Goal: Download file/media

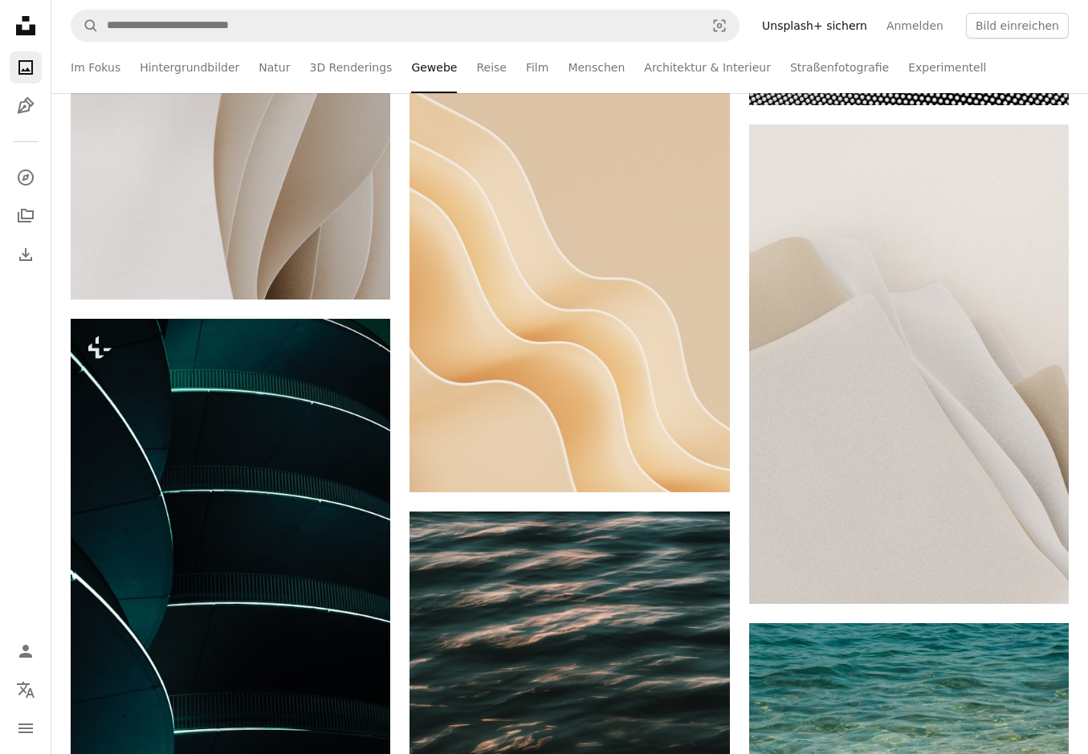
scroll to position [58360, 0]
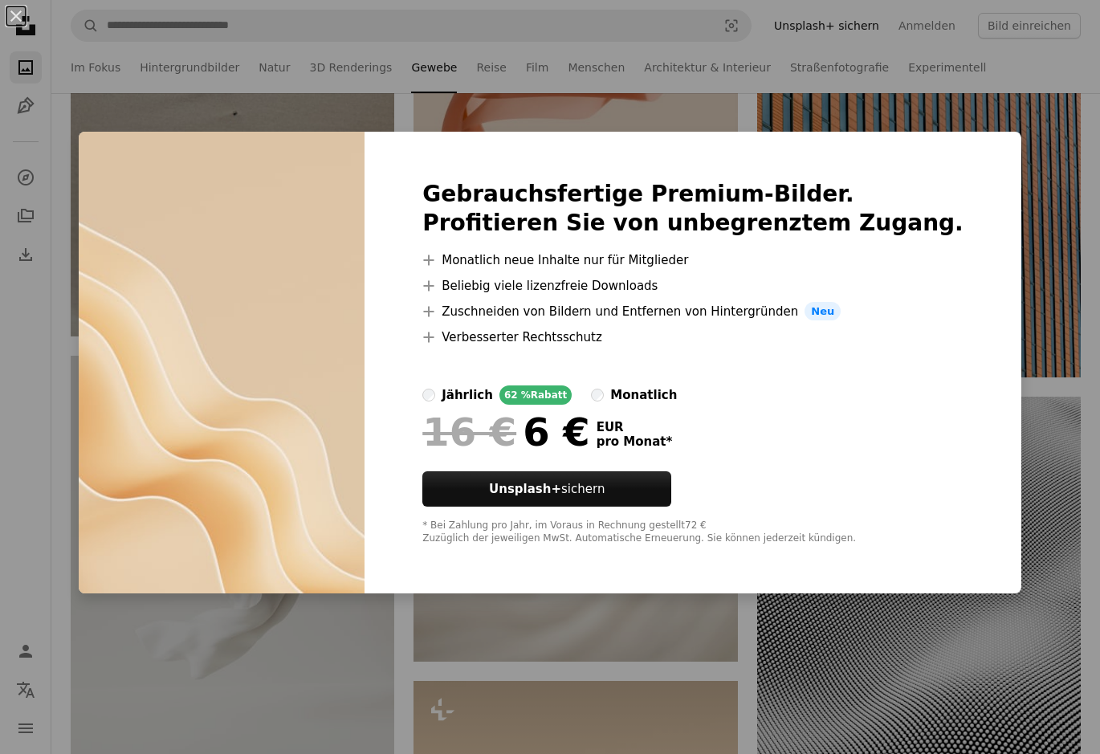
click at [1006, 375] on div "An X shape Gebrauchsfertige Premium-Bilder. Profitieren Sie von unbegrenztem Zu…" at bounding box center [550, 377] width 1100 height 754
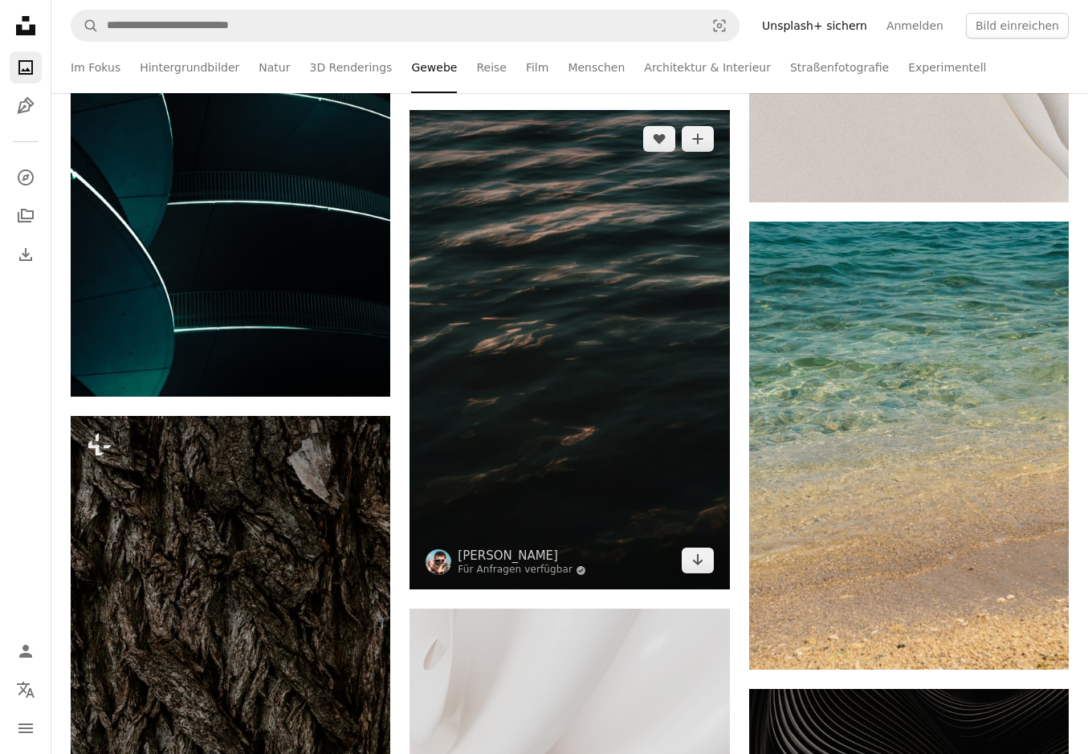
scroll to position [58440, 0]
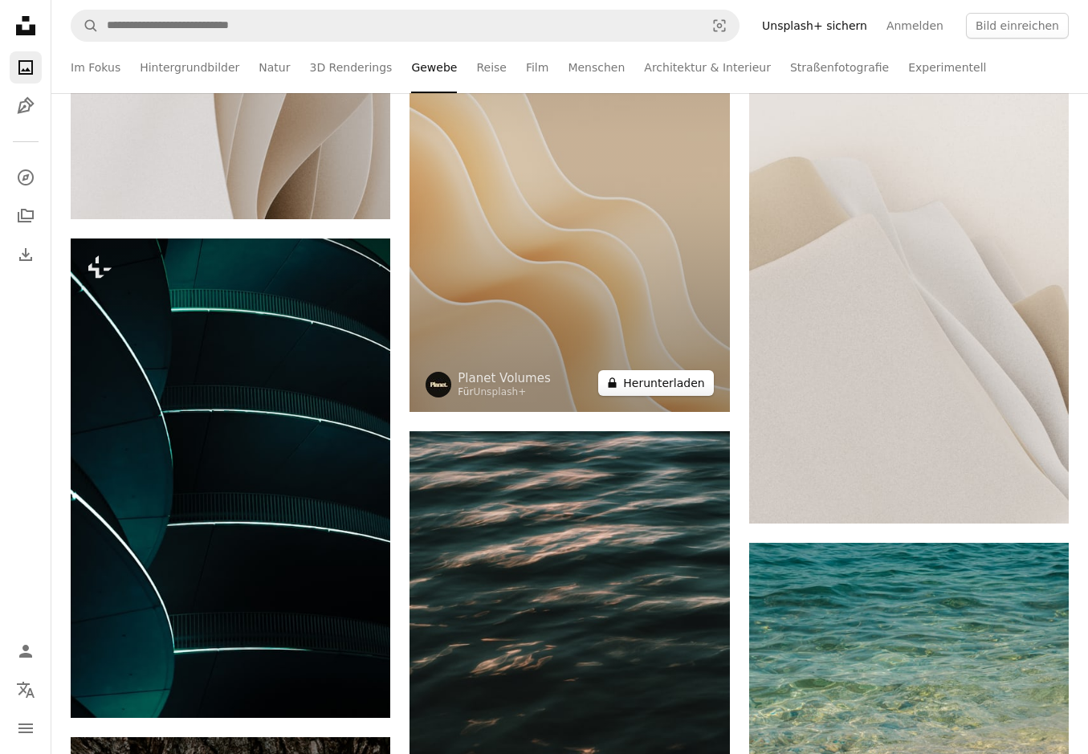
click at [676, 384] on button "A lock Herunterladen" at bounding box center [655, 383] width 115 height 26
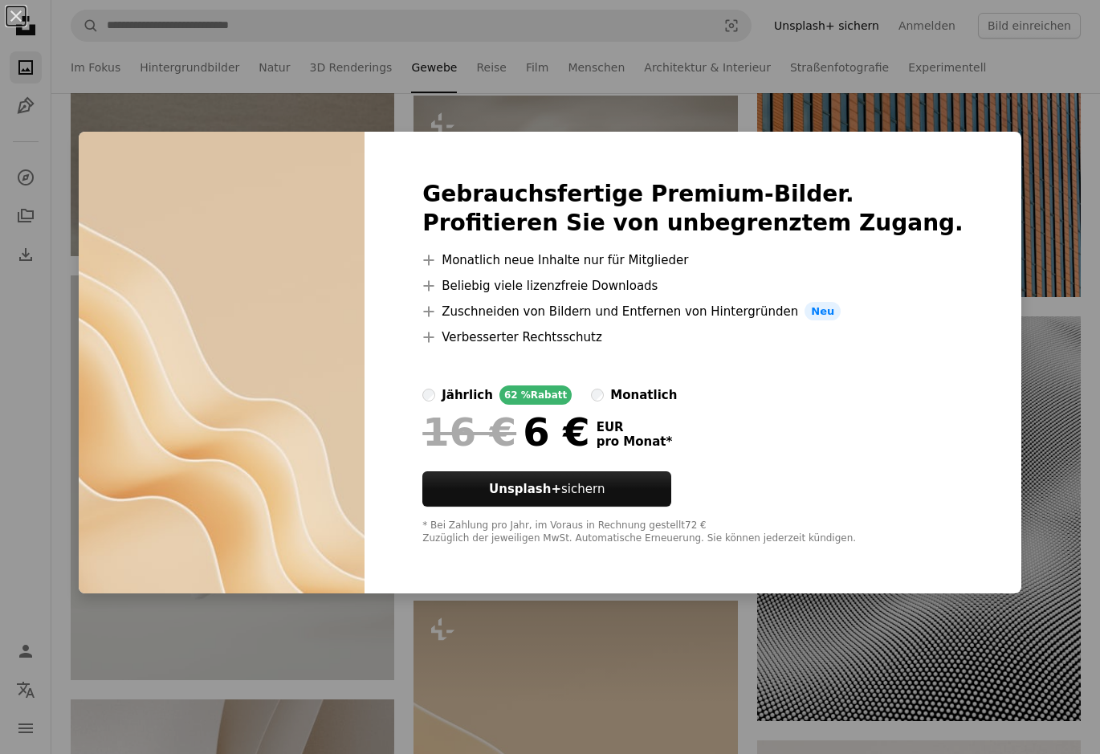
click at [993, 356] on div "An X shape Gebrauchsfertige Premium-Bilder. Profitieren Sie von unbegrenztem Zu…" at bounding box center [550, 377] width 1100 height 754
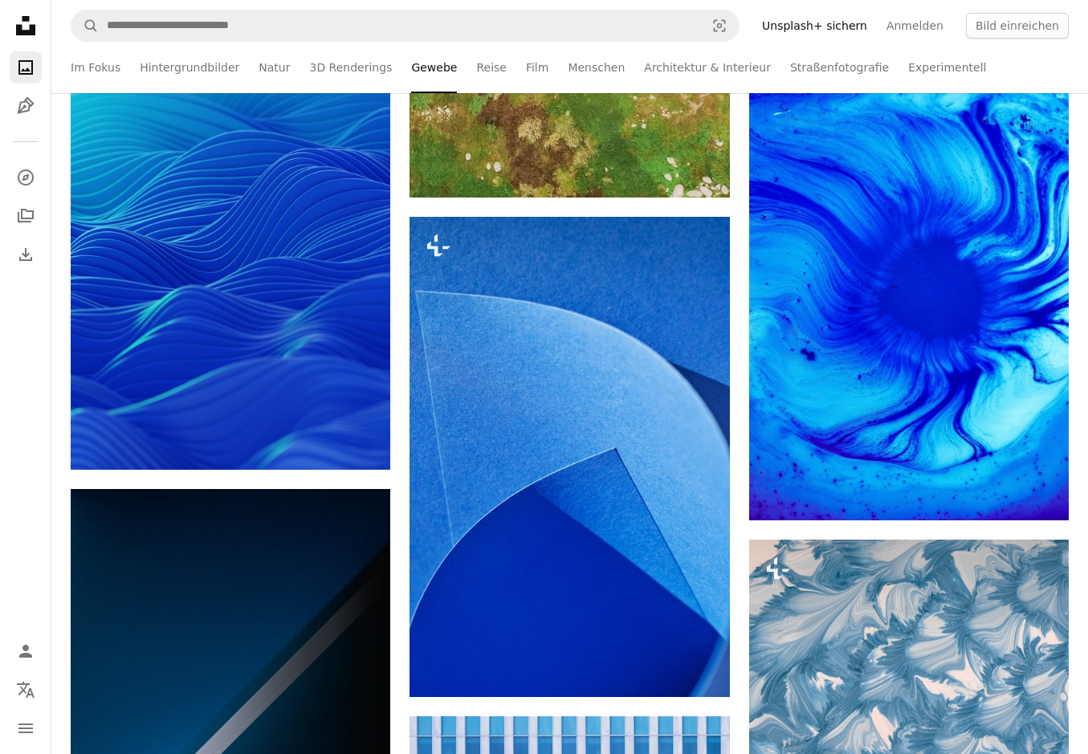
scroll to position [88704, 0]
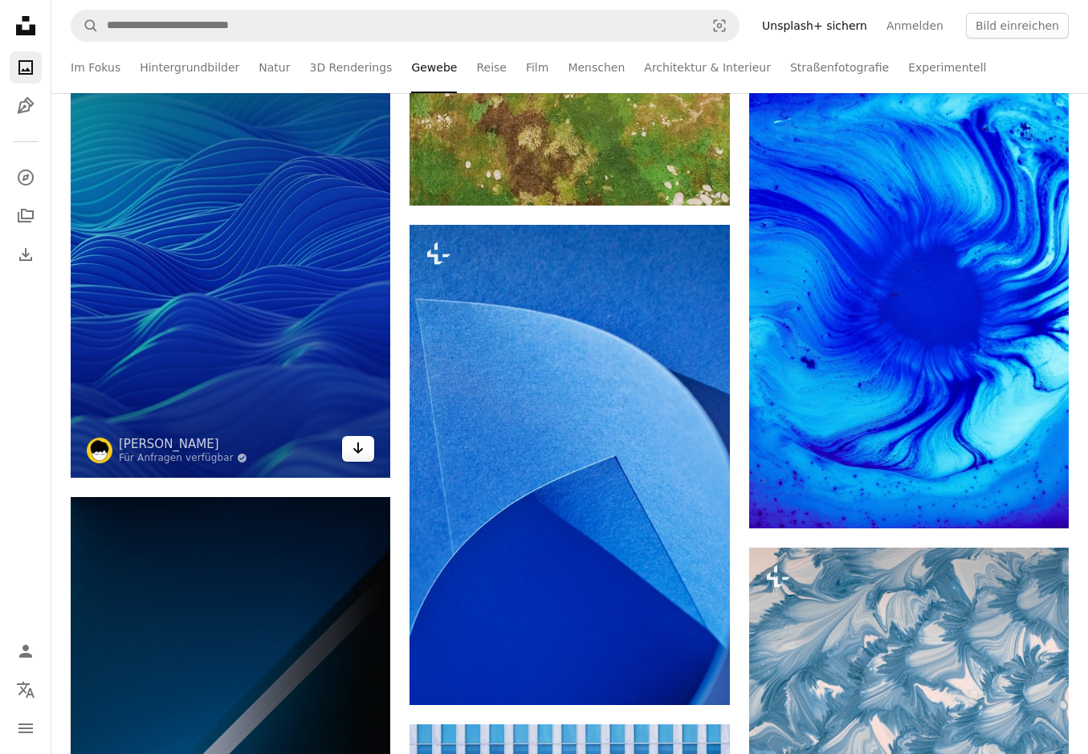
click at [366, 447] on link "Arrow pointing down" at bounding box center [358, 449] width 32 height 26
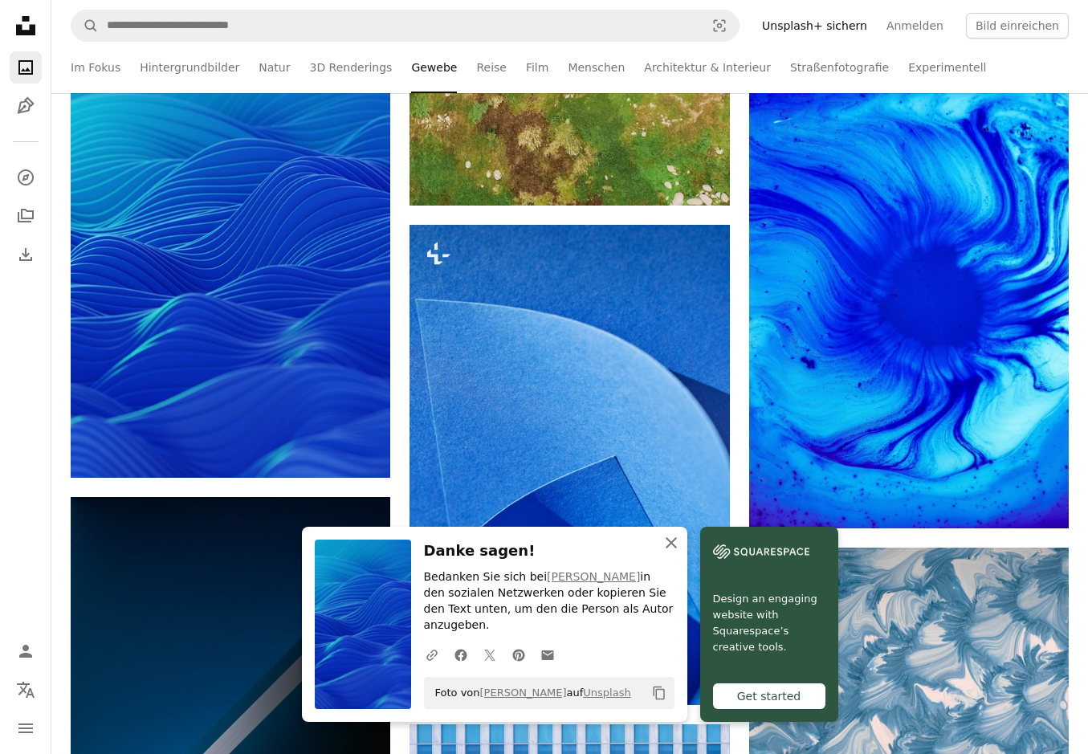
click at [672, 552] on icon "An X shape" at bounding box center [670, 542] width 19 height 19
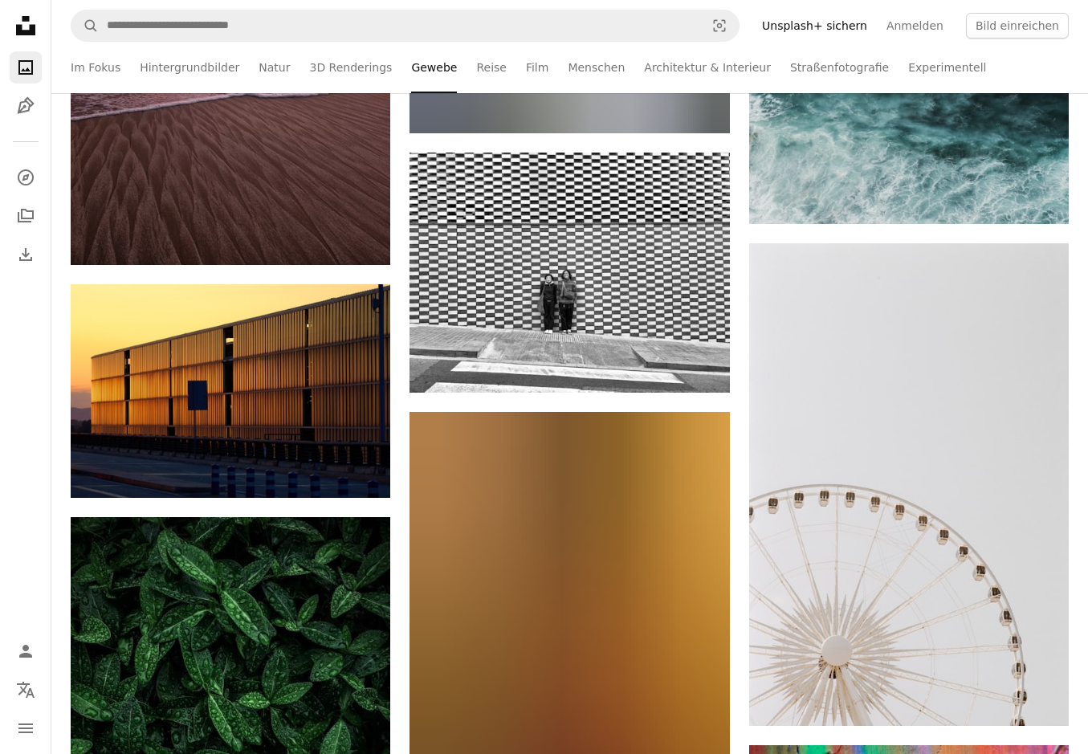
scroll to position [207274, 0]
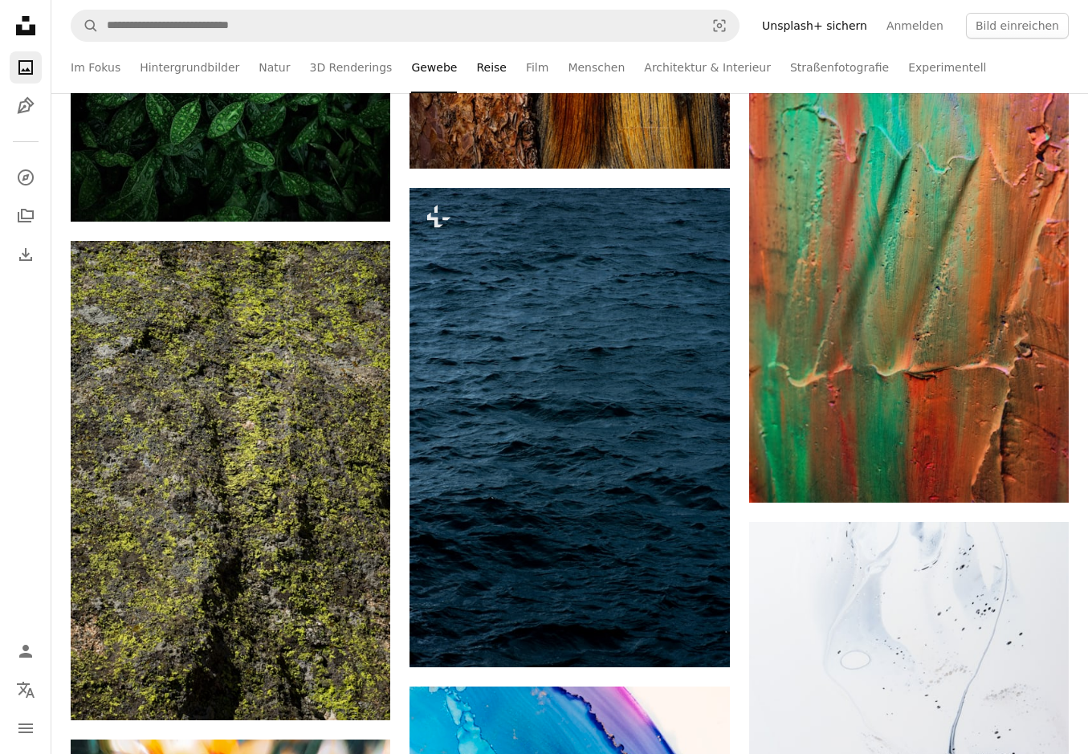
click at [476, 72] on link "Reise" at bounding box center [491, 67] width 31 height 51
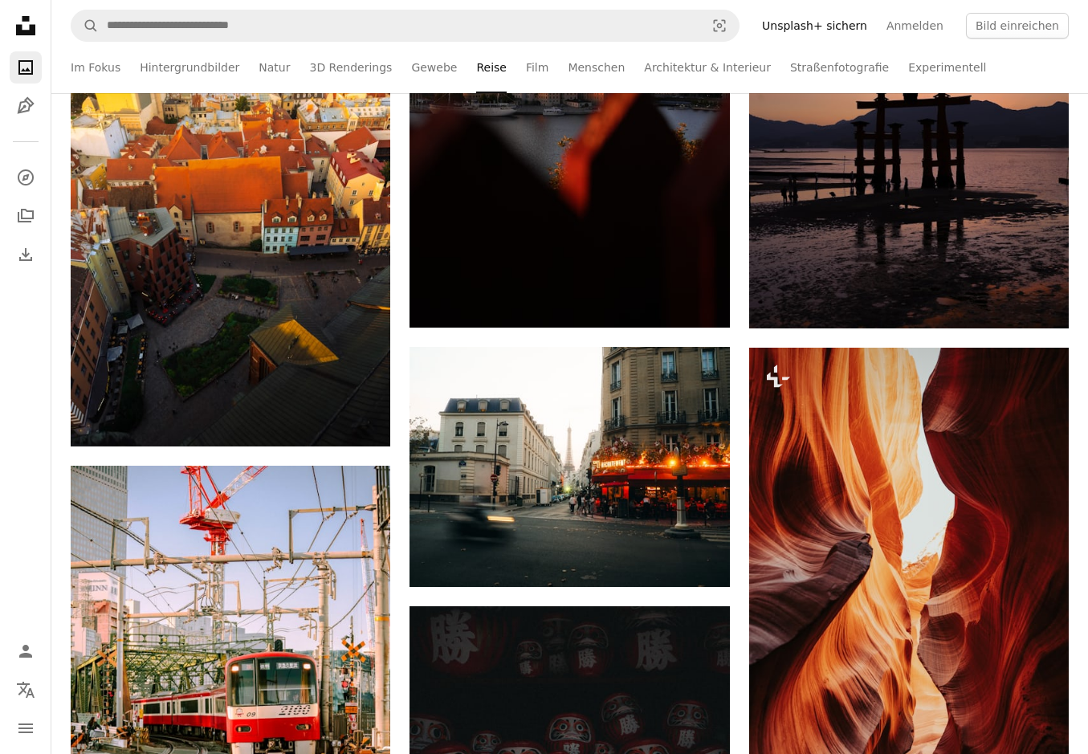
scroll to position [1605, 0]
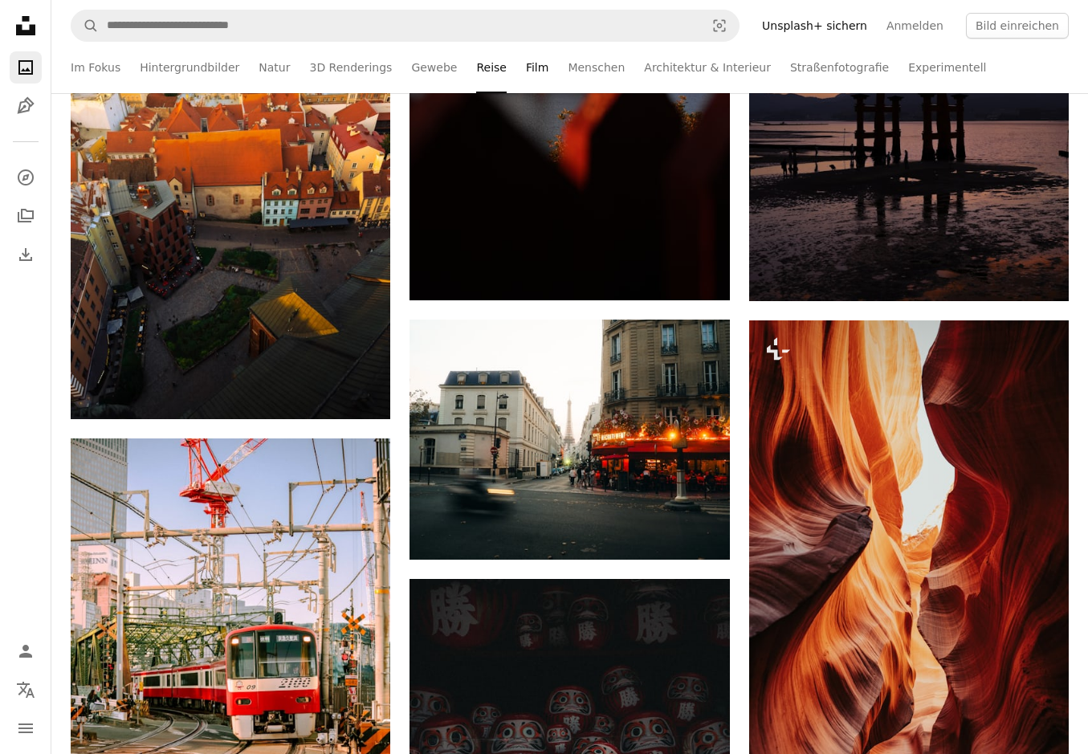
click at [526, 73] on link "Film" at bounding box center [537, 67] width 22 height 51
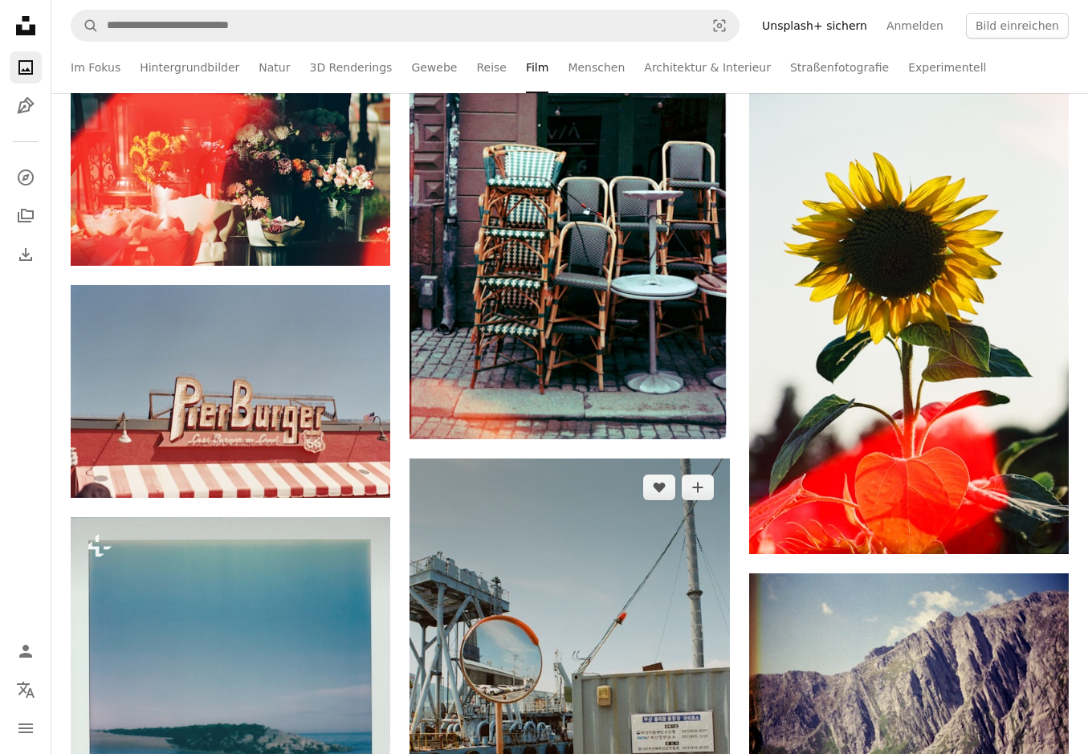
scroll to position [2408, 0]
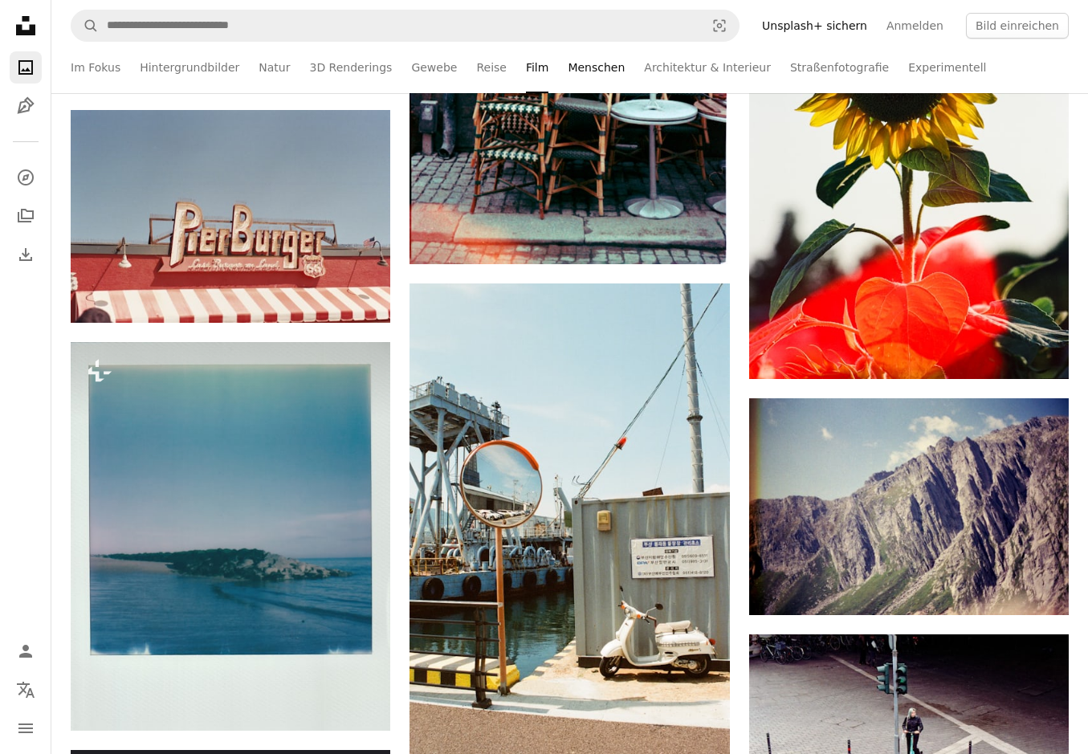
click at [568, 72] on link "Menschen" at bounding box center [596, 67] width 57 height 51
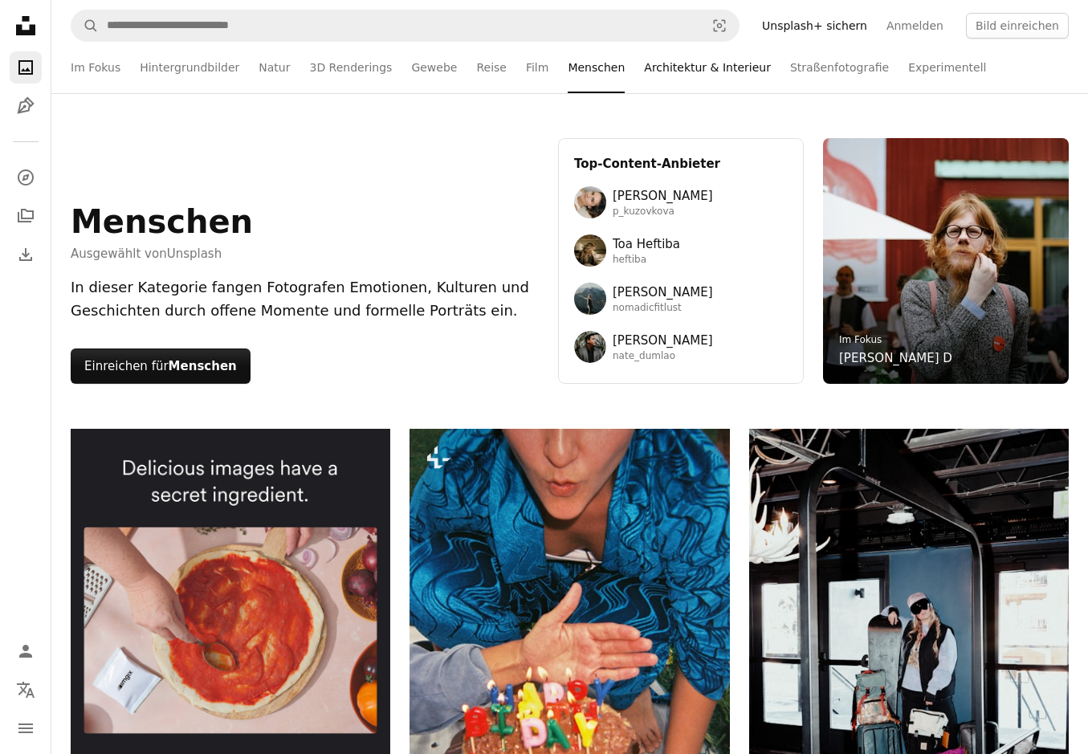
click at [644, 70] on link "Architektur & Interieur" at bounding box center [707, 67] width 127 height 51
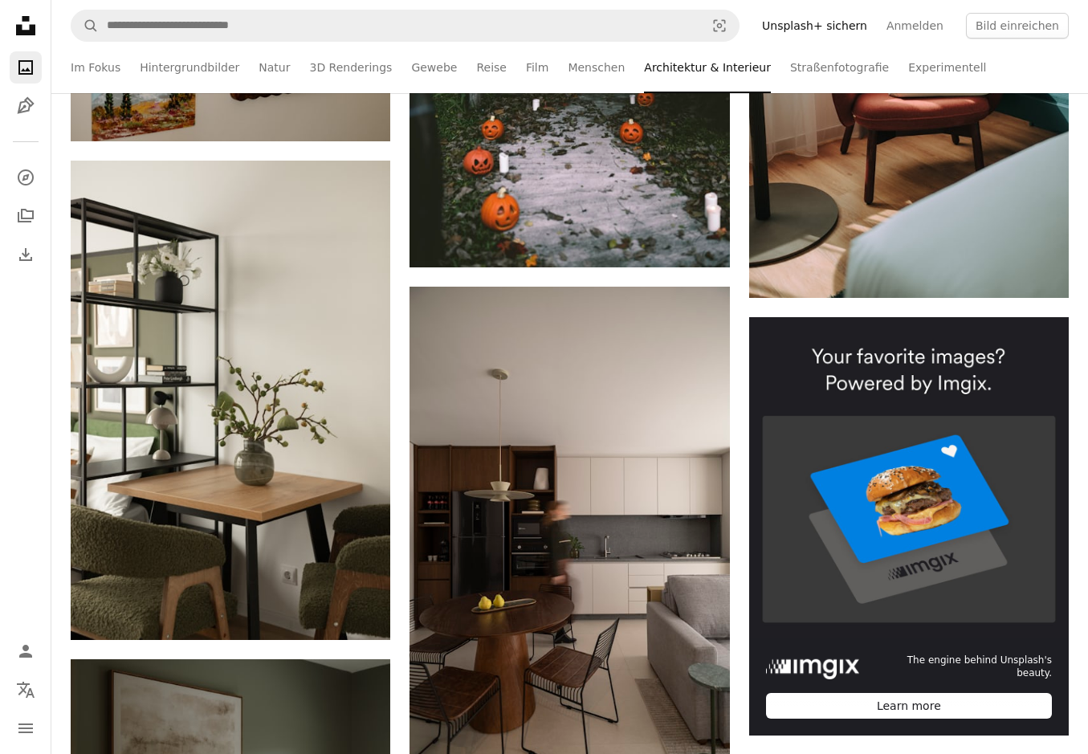
scroll to position [5459, 0]
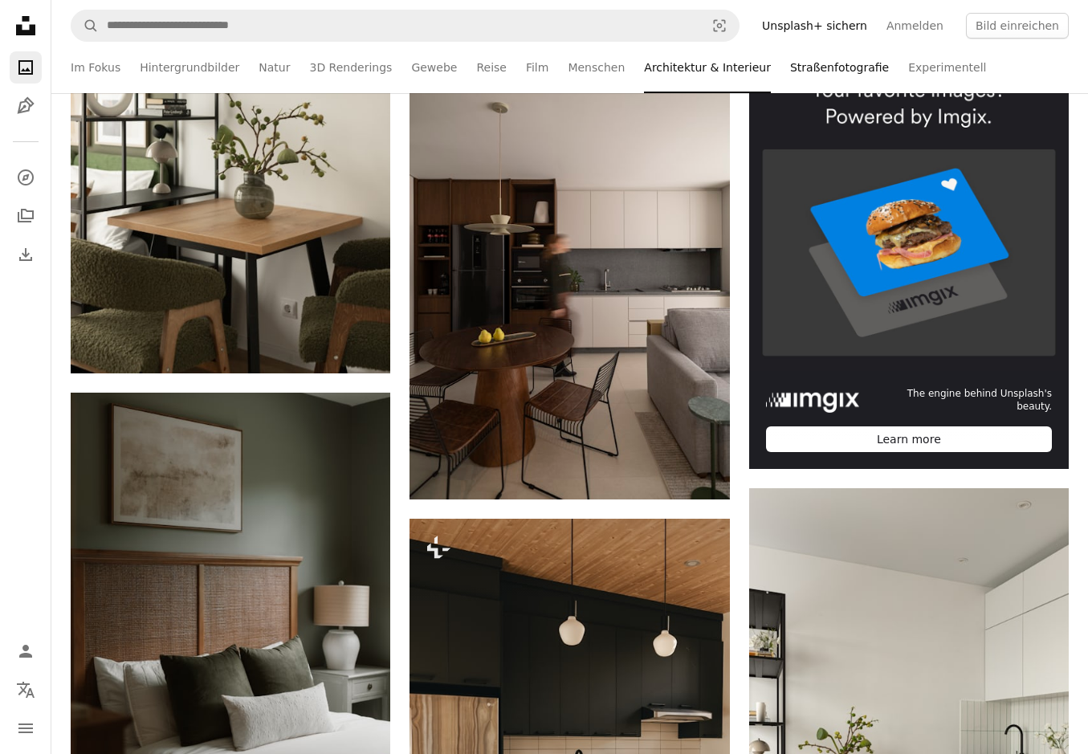
click at [790, 71] on link "Straßenfotografie" at bounding box center [839, 67] width 99 height 51
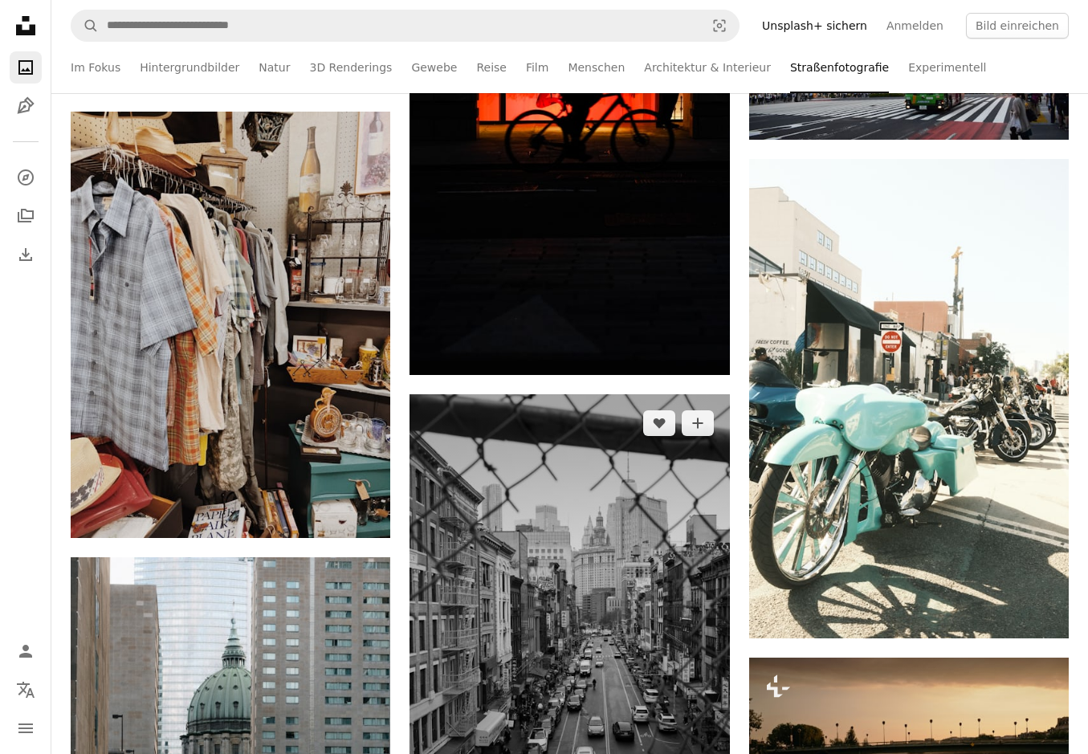
scroll to position [1927, 0]
